Goal: Task Accomplishment & Management: Complete application form

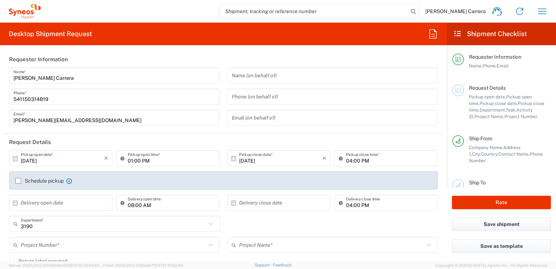
type input "Syneos Health Argentina SA"
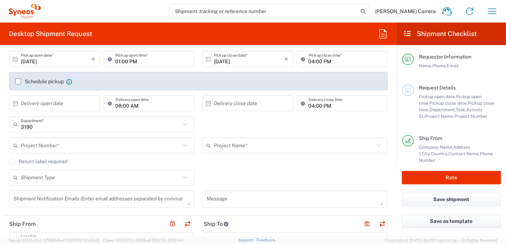
scroll to position [99, 0]
click at [47, 143] on input "text" at bounding box center [101, 145] width 160 height 13
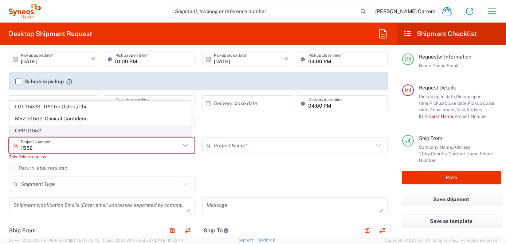
click at [45, 131] on span "OPP 01552" at bounding box center [100, 130] width 181 height 11
type input "OPP 01552"
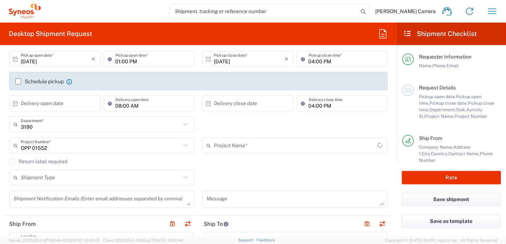
type input "802-AMO-002"
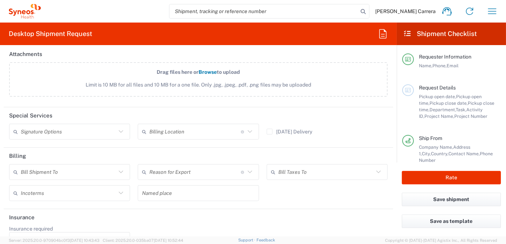
scroll to position [860, 0]
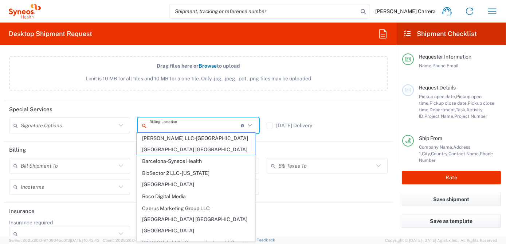
click at [170, 124] on input "text" at bounding box center [194, 125] width 91 height 13
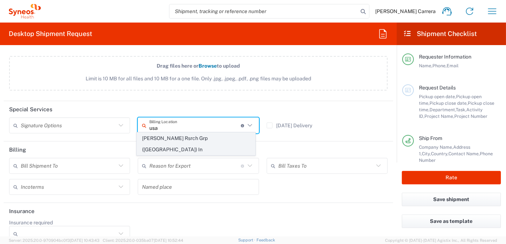
click at [181, 138] on span "[PERSON_NAME] Rsrch Grp ([GEOGRAPHIC_DATA]) In" at bounding box center [196, 144] width 118 height 23
type input "[PERSON_NAME] Rsrch Grp ([GEOGRAPHIC_DATA]) In"
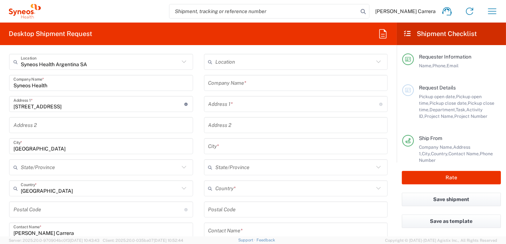
scroll to position [231, 0]
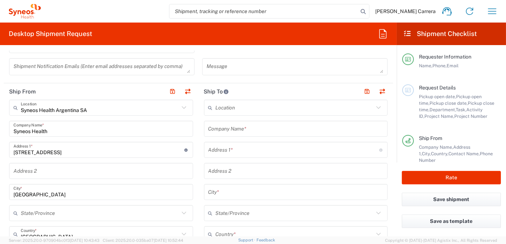
drag, startPoint x: 69, startPoint y: 134, endPoint x: 0, endPoint y: 132, distance: 68.8
click at [0, 132] on html "[PERSON_NAME] Carrera Home Shipment estimator Shipment tracking Desktop shipmen…" at bounding box center [253, 122] width 506 height 244
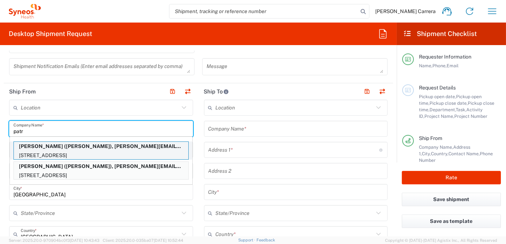
click at [68, 146] on p "[PERSON_NAME] ([PERSON_NAME]), [PERSON_NAME][EMAIL_ADDRESS][PERSON_NAME][DOMAIN…" at bounding box center [101, 146] width 174 height 9
type input "[PERSON_NAME]"
type input "[STREET_ADDRESS]"
type input "[GEOGRAPHIC_DATA]"
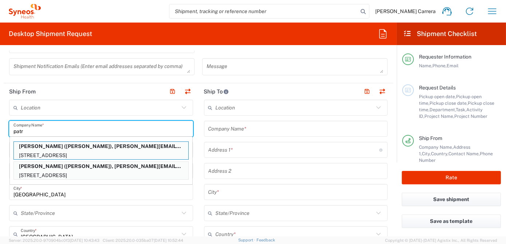
type input "07863"
type input "[PERSON_NAME]"
type input "9084002637"
type input "[PERSON_NAME][EMAIL_ADDRESS][PERSON_NAME][DOMAIN_NAME]"
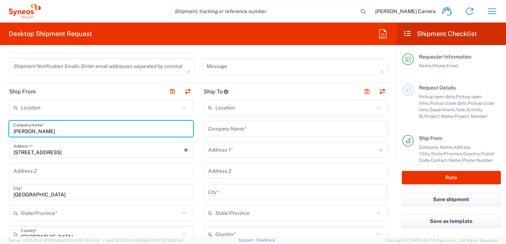
click at [226, 131] on input "text" at bounding box center [295, 129] width 175 height 13
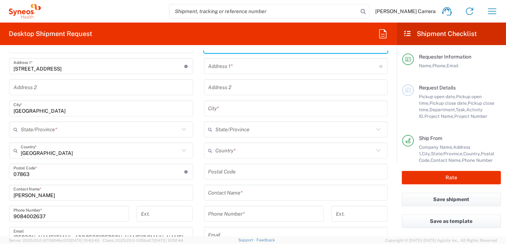
scroll to position [364, 0]
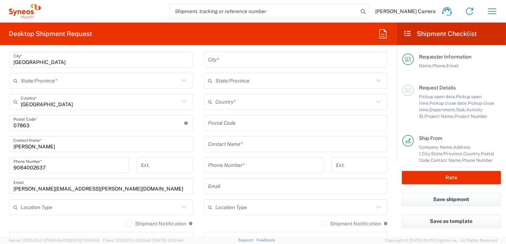
click at [233, 140] on div "Location [PERSON_NAME] LLC-[GEOGRAPHIC_DATA] [GEOGRAPHIC_DATA] [GEOGRAPHIC_DATA…" at bounding box center [296, 120] width 184 height 306
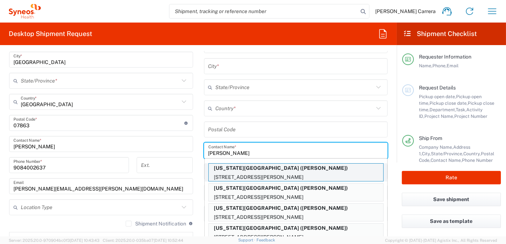
type input "[PERSON_NAME]"
click at [246, 170] on p "[US_STATE][GEOGRAPHIC_DATA] ([PERSON_NAME])" at bounding box center [296, 168] width 174 height 9
type input "[US_STATE][GEOGRAPHIC_DATA]"
type input "[STREET_ADDRESS][PERSON_NAME]"
type input "6TH FLOOR, RM 054"
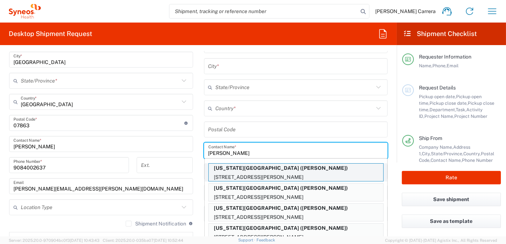
type input "[GEOGRAPHIC_DATA]"
type input "23298"
type input "[PERSON_NAME]"
type input "[PHONE_NUMBER]"
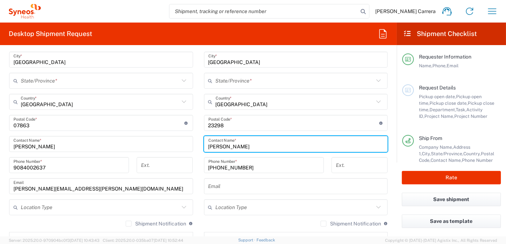
type input "[US_STATE]"
click at [257, 165] on input "[PHONE_NUMBER]" at bounding box center [263, 165] width 111 height 13
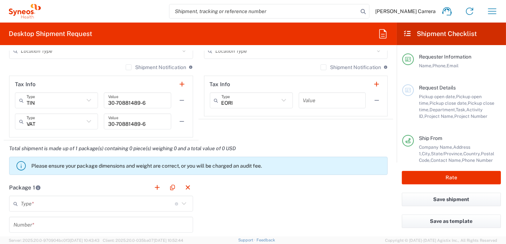
scroll to position [562, 0]
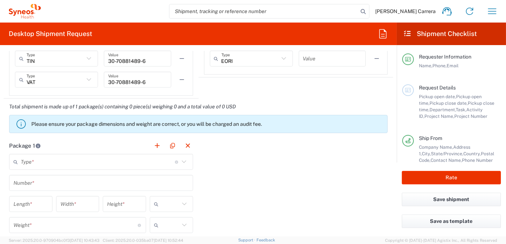
click at [54, 163] on input "text" at bounding box center [98, 162] width 154 height 13
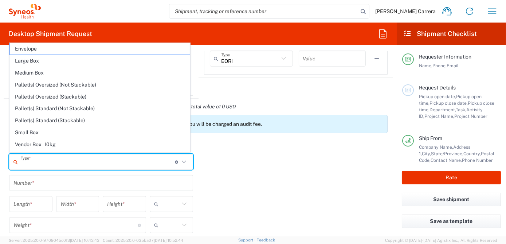
click at [45, 49] on span "Envelope" at bounding box center [100, 48] width 180 height 11
type input "Envelope"
type input "1"
type input "9.5"
type input "12.5"
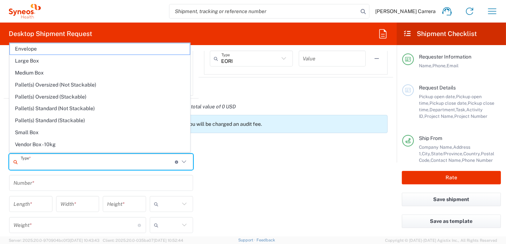
type input "0.25"
type input "in"
type input "0.45"
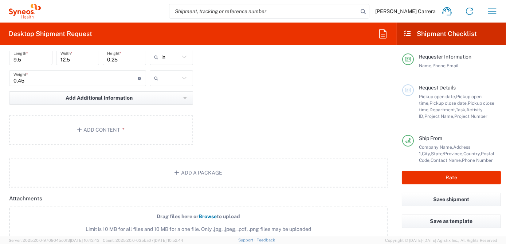
scroll to position [728, 0]
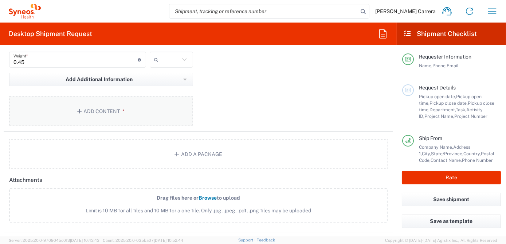
click at [57, 112] on button "Add Content *" at bounding box center [101, 111] width 184 height 30
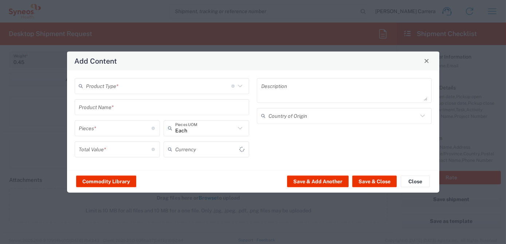
type input "US Dollar"
click at [96, 86] on input "text" at bounding box center [158, 86] width 145 height 13
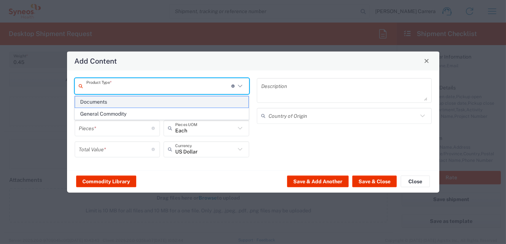
click at [99, 99] on span "Documents" at bounding box center [161, 101] width 173 height 11
type input "Documents"
type input "1"
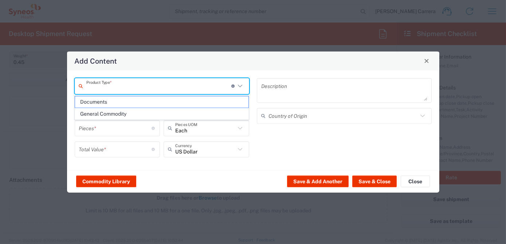
type textarea "Documents"
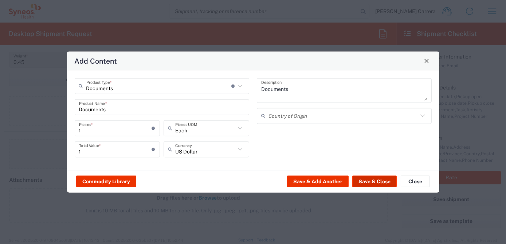
drag, startPoint x: 361, startPoint y: 181, endPoint x: 357, endPoint y: 182, distance: 4.5
click at [361, 181] on button "Save & Close" at bounding box center [374, 182] width 44 height 12
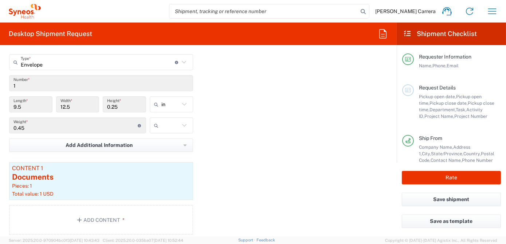
scroll to position [662, 0]
click at [164, 126] on input "text" at bounding box center [170, 126] width 18 height 12
click at [171, 152] on span "lbs" at bounding box center [168, 152] width 41 height 11
type input "lbs"
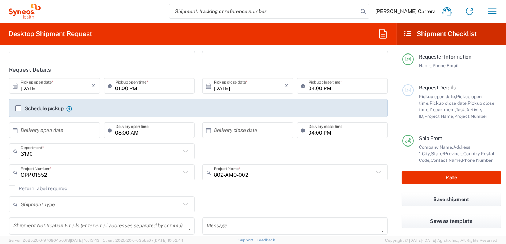
scroll to position [0, 0]
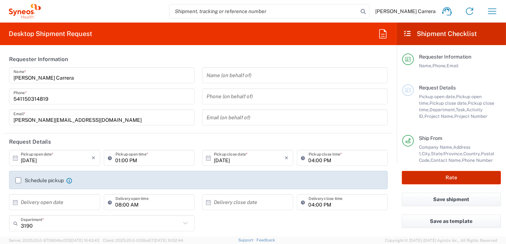
click at [437, 178] on button "Rate" at bounding box center [450, 177] width 99 height 13
type input "OPP 01552"
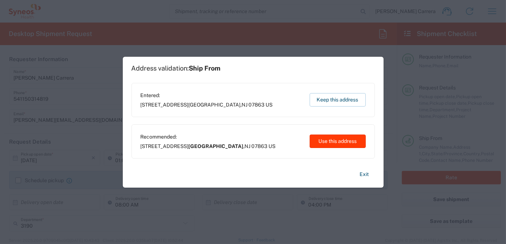
click at [343, 144] on button "Use this address" at bounding box center [337, 141] width 56 height 13
type input "[GEOGRAPHIC_DATA]"
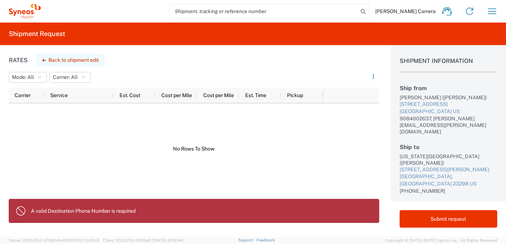
click at [53, 62] on button "Back to shipment edit" at bounding box center [70, 60] width 68 height 13
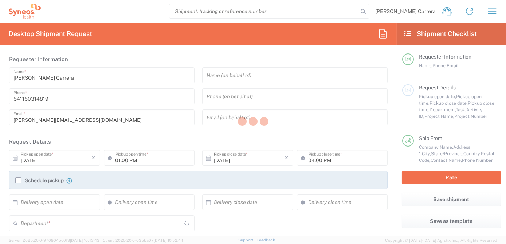
type input "[US_STATE]"
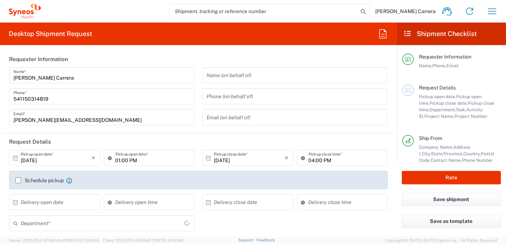
type input "[US_STATE]"
type input "OPP 01552"
type input "802-AMO-002"
type input "Envelope"
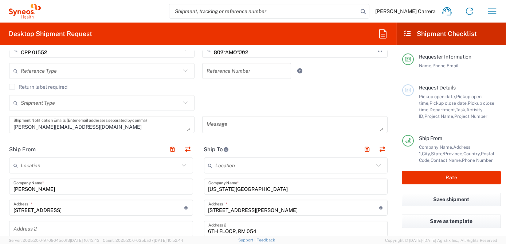
type input "3190"
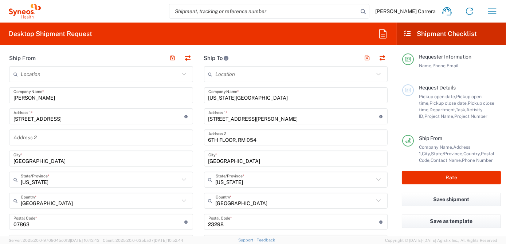
scroll to position [397, 0]
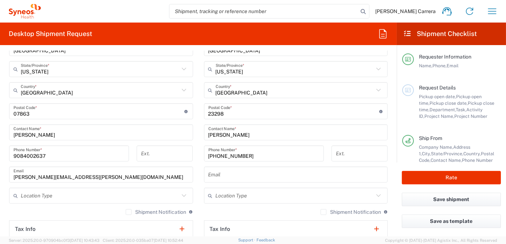
click at [264, 156] on input "[PHONE_NUMBER]" at bounding box center [263, 153] width 111 height 13
click at [229, 154] on input "[PHONE_NUMBER]" at bounding box center [263, 153] width 111 height 13
click at [217, 156] on input "804-828338" at bounding box center [263, 153] width 111 height 13
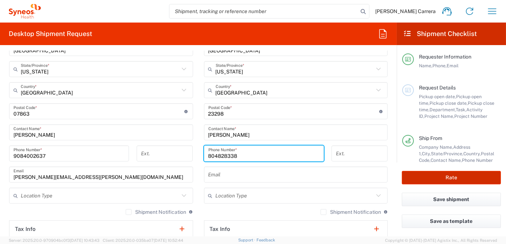
click at [450, 178] on button "Rate" at bounding box center [450, 177] width 99 height 13
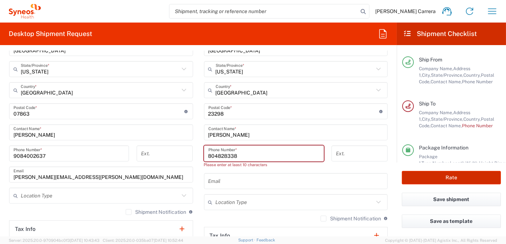
scroll to position [89, 0]
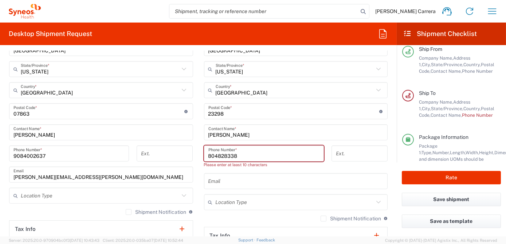
click at [208, 155] on input "804828338" at bounding box center [263, 153] width 111 height 13
type input "08048283381"
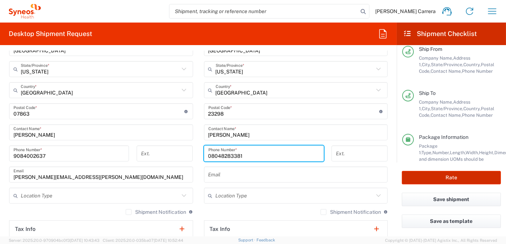
click at [436, 179] on button "Rate" at bounding box center [450, 177] width 99 height 13
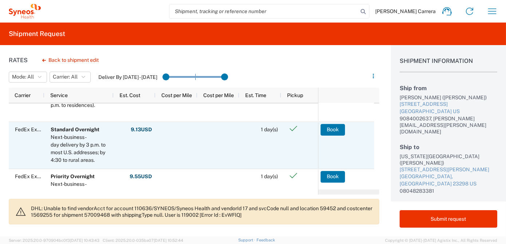
scroll to position [66, 0]
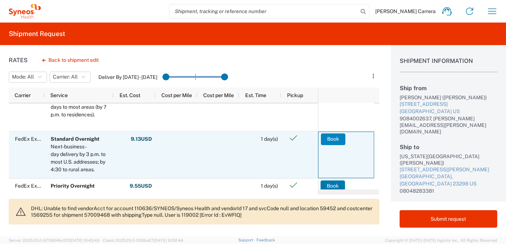
click at [335, 135] on button "Book" at bounding box center [333, 139] width 24 height 12
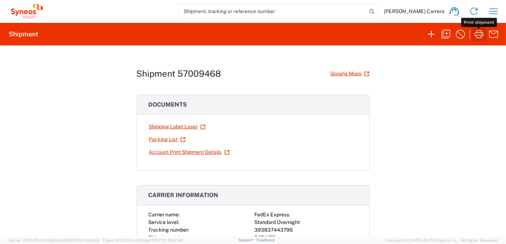
click at [483, 31] on icon "button" at bounding box center [479, 34] width 12 height 12
click at [447, 36] on icon "button" at bounding box center [446, 34] width 12 height 12
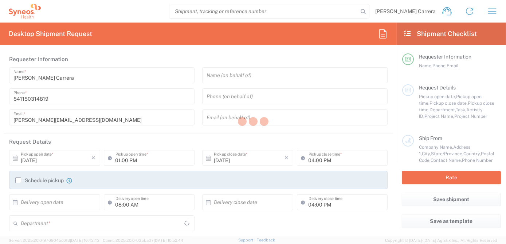
type textarea "[PERSON_NAME][EMAIL_ADDRESS][DOMAIN_NAME]"
type input "[PERSON_NAME]"
type input "[STREET_ADDRESS]"
type input "[GEOGRAPHIC_DATA]"
type input "07863"
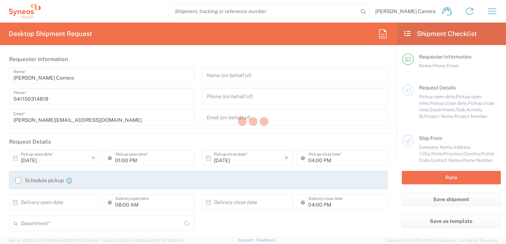
type input "[PERSON_NAME]"
type input "9084002637"
type input "[PERSON_NAME][EMAIL_ADDRESS][PERSON_NAME][DOMAIN_NAME]"
type input "[US_STATE][GEOGRAPHIC_DATA]"
type input "[STREET_ADDRESS][PERSON_NAME]"
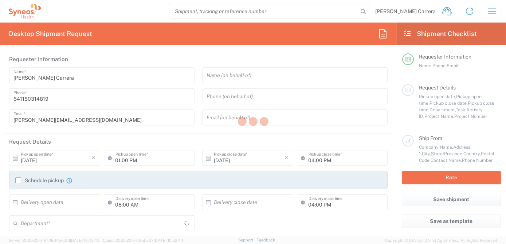
type input "6TH FLOOR, RM 054"
type input "[GEOGRAPHIC_DATA]"
type input "23298"
type input "[PERSON_NAME]"
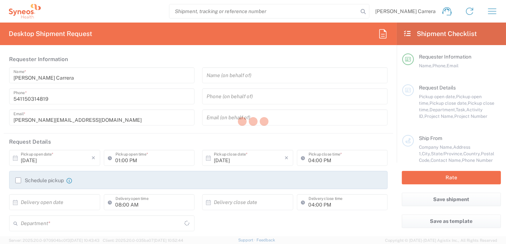
type input "08048283381"
type input "[PERSON_NAME] Rsrch Grp ([GEOGRAPHIC_DATA]) In"
type input "Sender/Shipper"
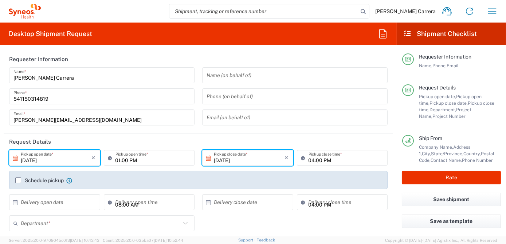
type input "[US_STATE]"
type input "OPP 01552"
type input "3190"
type input "[US_STATE]"
type input "Envelope"
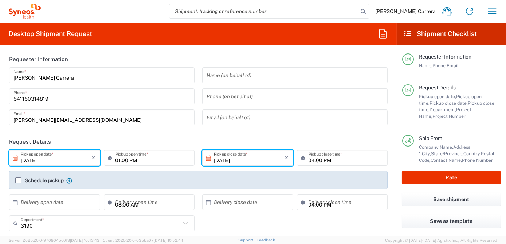
type input "802-AMO-002"
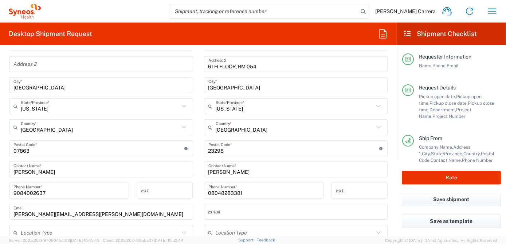
scroll to position [265, 0]
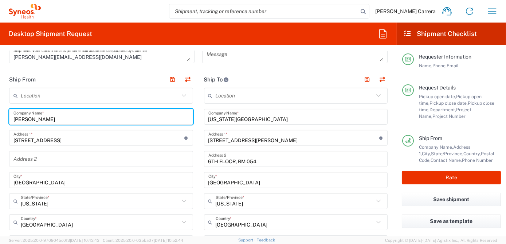
drag, startPoint x: -1, startPoint y: 109, endPoint x: 0, endPoint y: 106, distance: 3.9
click at [0, 106] on html "[PERSON_NAME] Carrera Home Shipment estimator Shipment tracking Desktop shipmen…" at bounding box center [253, 122] width 506 height 244
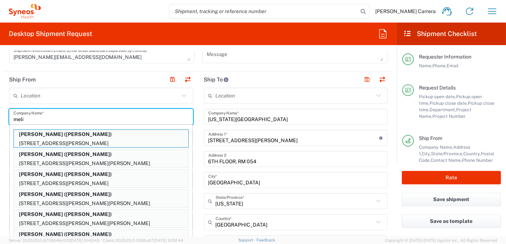
type input "[PERSON_NAME]"
type input "[GEOGRAPHIC_DATA][PERSON_NAME]"
type input "Longueuil"
type input "[GEOGRAPHIC_DATA]"
type input "J3Y 6L3"
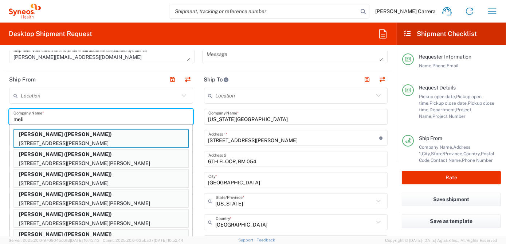
type input "[PERSON_NAME]"
type input "[PHONE_NUMBER]"
type input "Sender/Shipper"
type input "Delivery Duty Paid"
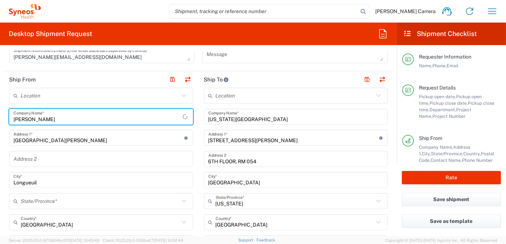
type input "[GEOGRAPHIC_DATA]"
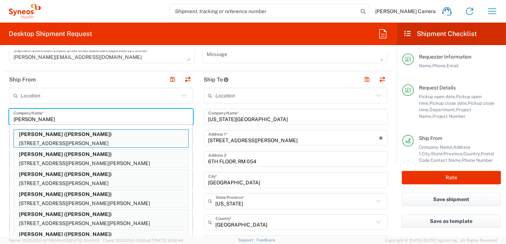
type input "[PERSON_NAME]"
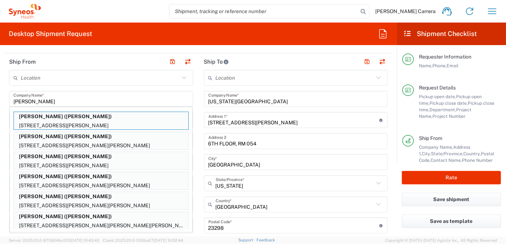
scroll to position [298, 0]
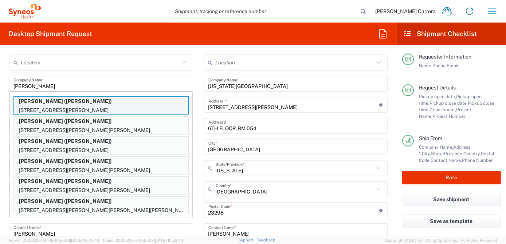
click at [154, 106] on p "[STREET_ADDRESS][PERSON_NAME]" at bounding box center [101, 110] width 174 height 9
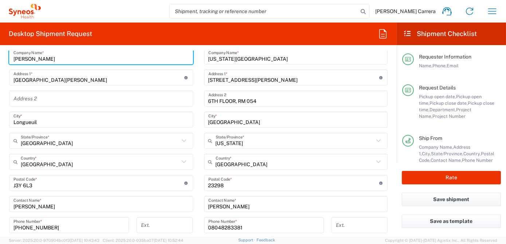
scroll to position [364, 0]
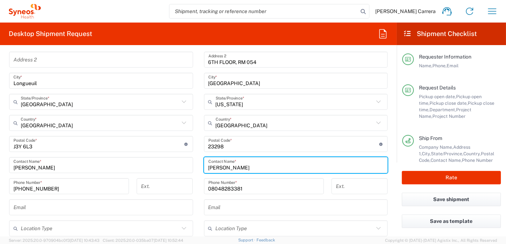
drag, startPoint x: 260, startPoint y: 169, endPoint x: 76, endPoint y: 161, distance: 184.0
click at [81, 161] on div "Ship From Location [PERSON_NAME] LLC-[GEOGRAPHIC_DATA] [GEOGRAPHIC_DATA] [GEOGR…" at bounding box center [198, 145] width 389 height 346
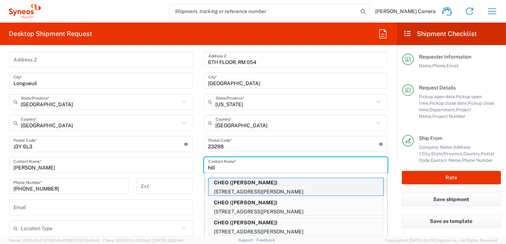
type input "hill"
click at [239, 183] on p "CHEO ([PERSON_NAME])" at bounding box center [296, 182] width 174 height 9
type input "CHEO"
type input "[STREET_ADDRESS][PERSON_NAME]"
type input "Pharmacy Department Rm 1112"
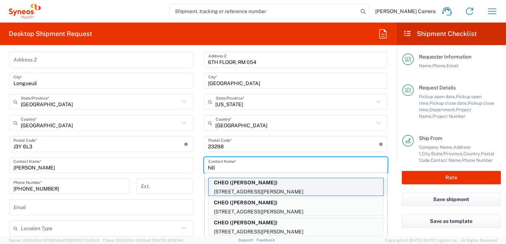
type input "[GEOGRAPHIC_DATA]"
type input "K1H 8L1"
type input "[PERSON_NAME]"
type input "613737-7600"
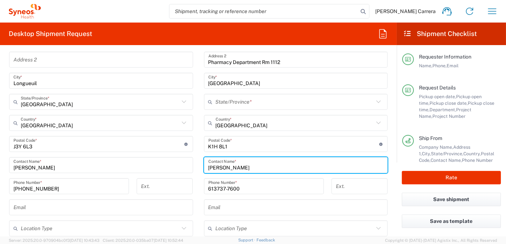
type input "[GEOGRAPHIC_DATA]"
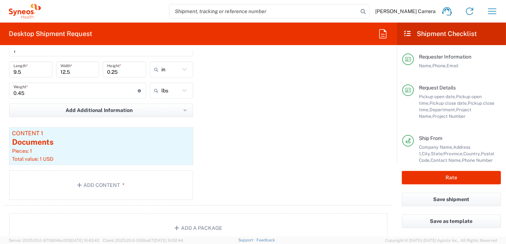
scroll to position [761, 0]
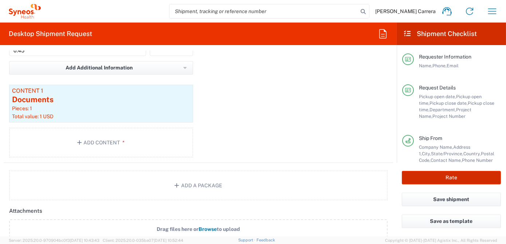
click at [442, 175] on button "Rate" at bounding box center [450, 177] width 99 height 13
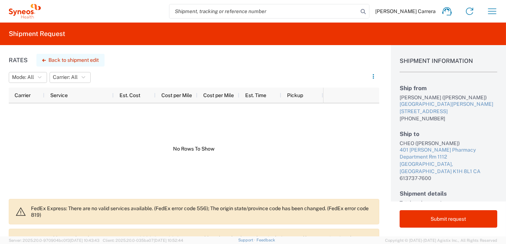
click at [87, 63] on button "Back to shipment edit" at bounding box center [70, 60] width 68 height 13
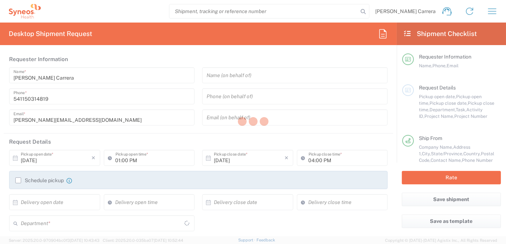
type input "[GEOGRAPHIC_DATA]"
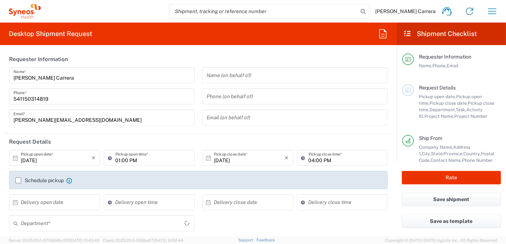
type input "Envelope"
type input "OPP 01552"
type input "3190"
type input "802-AMO-002"
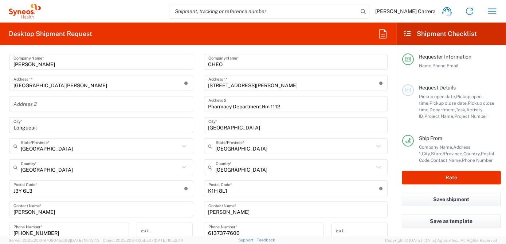
scroll to position [331, 0]
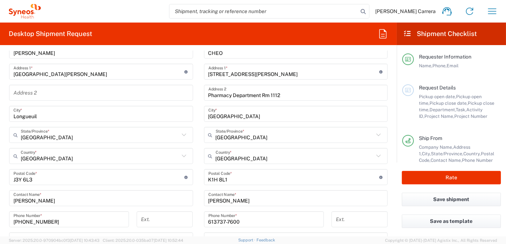
click at [45, 179] on input "undefined" at bounding box center [98, 177] width 171 height 13
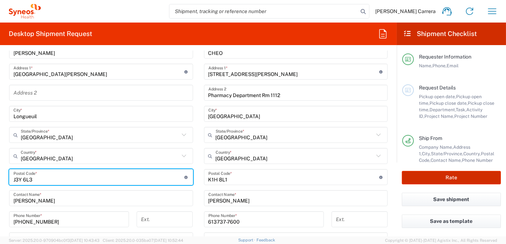
type input "J3Y 6L3"
click at [458, 180] on button "Rate" at bounding box center [450, 177] width 99 height 13
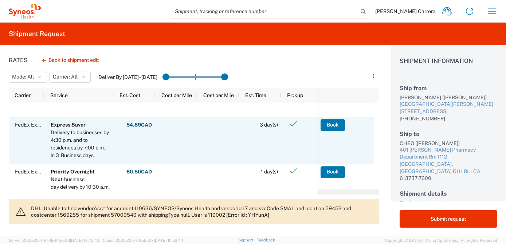
scroll to position [99, 0]
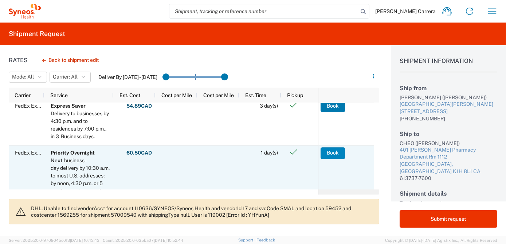
click at [337, 151] on button "Book" at bounding box center [332, 153] width 24 height 12
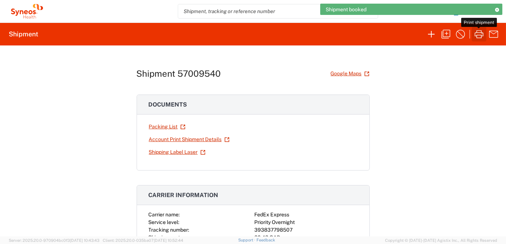
click at [480, 33] on icon "button" at bounding box center [479, 34] width 12 height 12
